Goal: Information Seeking & Learning: Learn about a topic

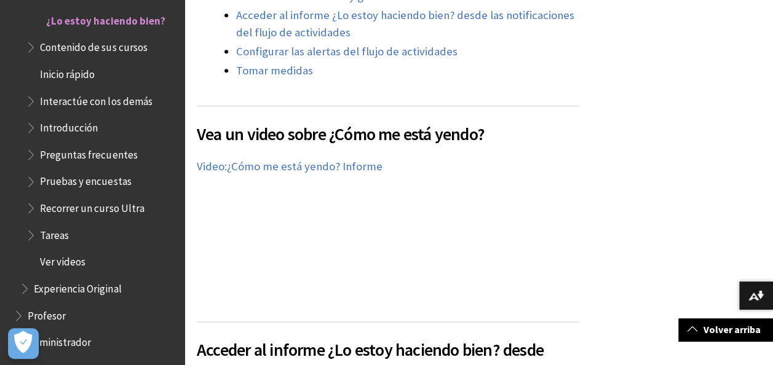
scroll to position [664, 0]
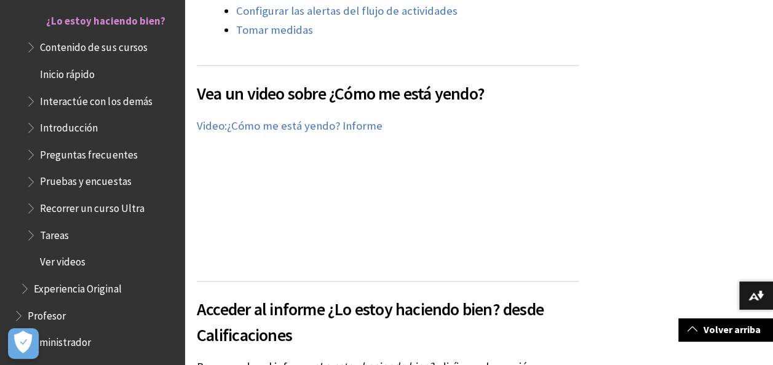
click at [418, 222] on div "Vea un video sobre ¿Cómo me está yendo? En el siguiente video, podrá ver una re…" at bounding box center [388, 165] width 382 height 201
click at [268, 119] on span "¿Cómo me está yendo? Informe" at bounding box center [305, 126] width 156 height 14
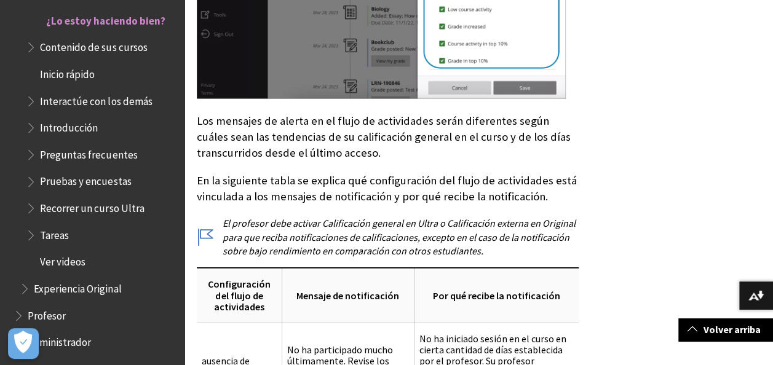
scroll to position [6067, 0]
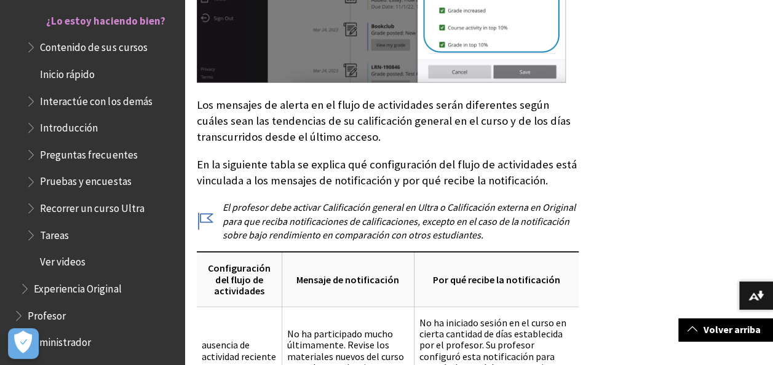
click at [62, 268] on span "Ver videos" at bounding box center [63, 260] width 46 height 17
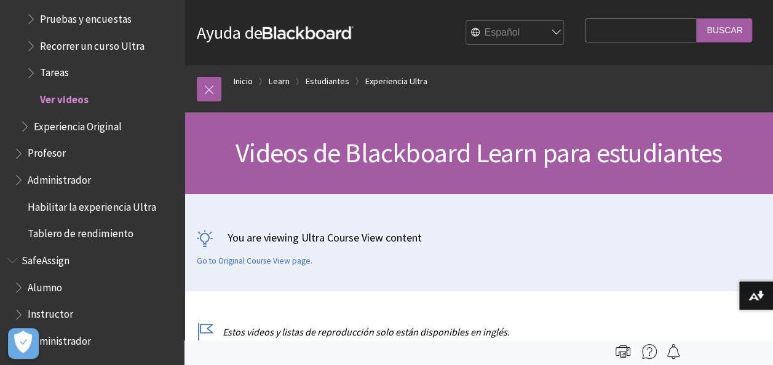
click at [62, 236] on span "Tablero de rendimiento" at bounding box center [80, 232] width 105 height 17
click at [62, 202] on span "Habilitar la experiencia Ultra" at bounding box center [92, 205] width 128 height 17
click at [56, 173] on span "Administrador" at bounding box center [59, 178] width 63 height 17
click at [52, 126] on span "Experiencia Original" at bounding box center [77, 124] width 87 height 17
click at [52, 100] on span "Ver videos" at bounding box center [63, 97] width 46 height 17
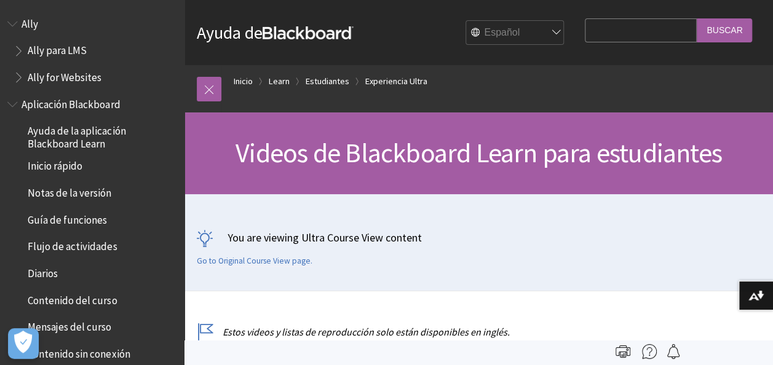
scroll to position [1523, 0]
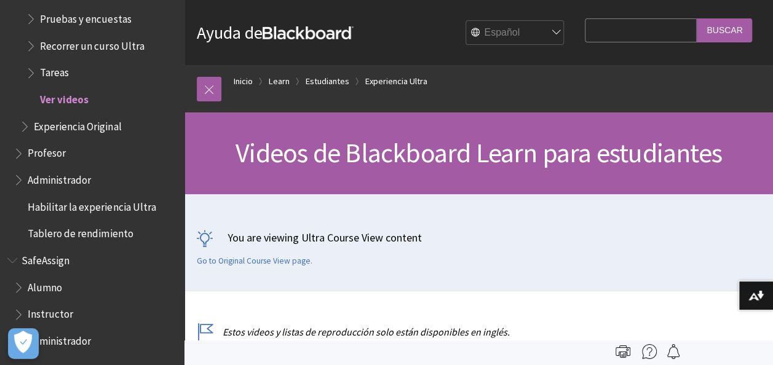
click at [48, 71] on span "Tareas" at bounding box center [54, 71] width 29 height 17
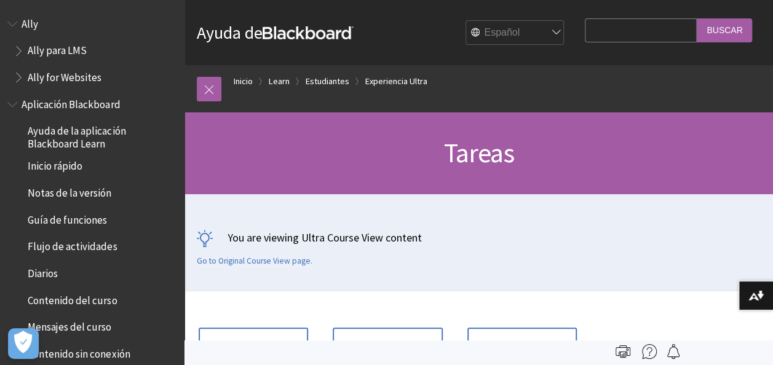
scroll to position [1567, 0]
